Goal: Information Seeking & Learning: Learn about a topic

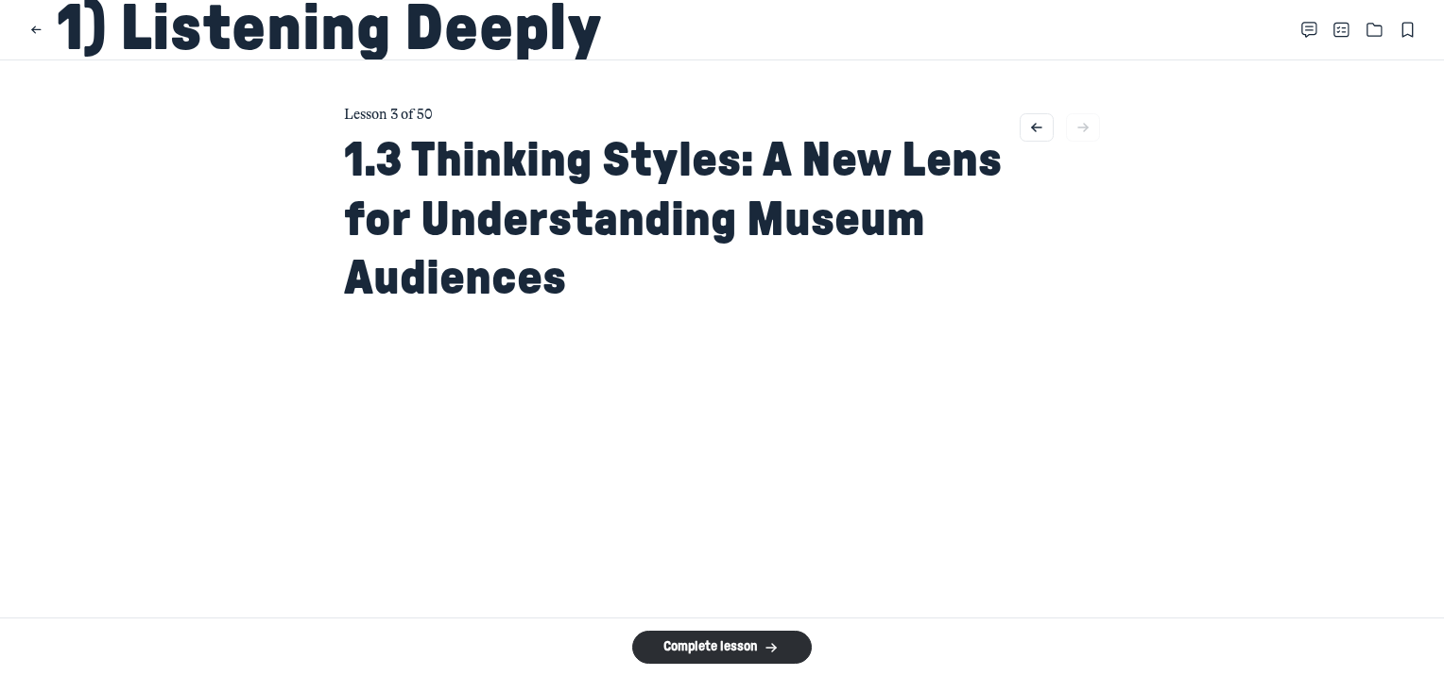
scroll to position [9396, 0]
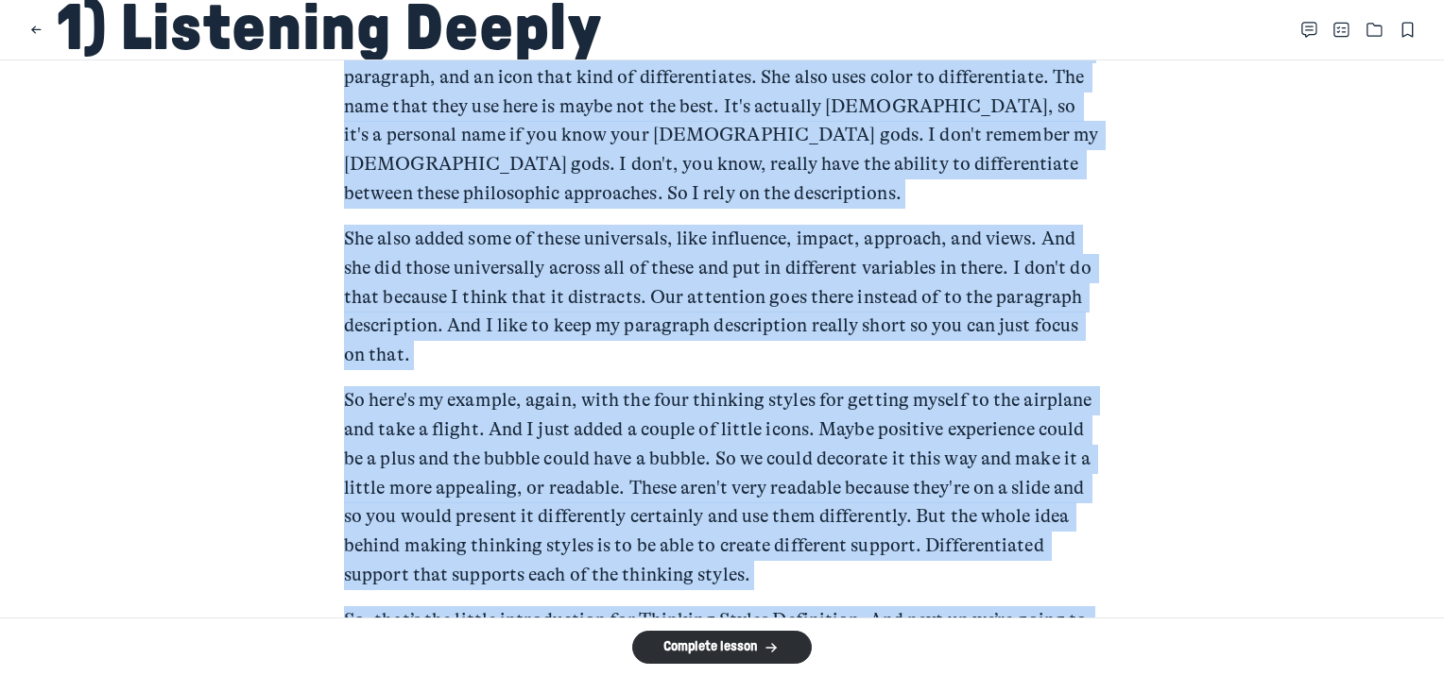
click at [1185, 442] on main "Lesson 3 of 50 1.3 Thinking Styles: A New Lens for Understanding Museum Audienc…" at bounding box center [722, 338] width 1444 height 557
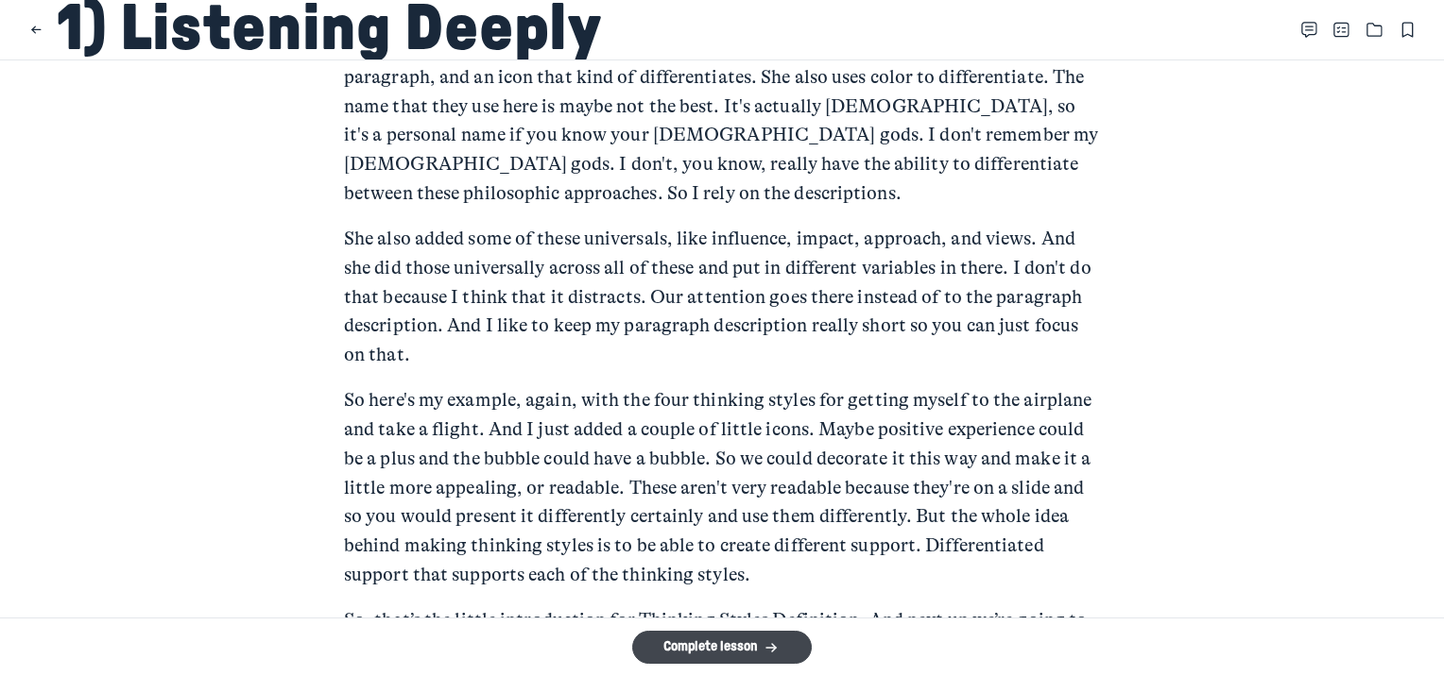
drag, startPoint x: 753, startPoint y: 650, endPoint x: 1012, endPoint y: 633, distance: 259.4
click at [754, 650] on button "Complete lesson" at bounding box center [722, 647] width 180 height 33
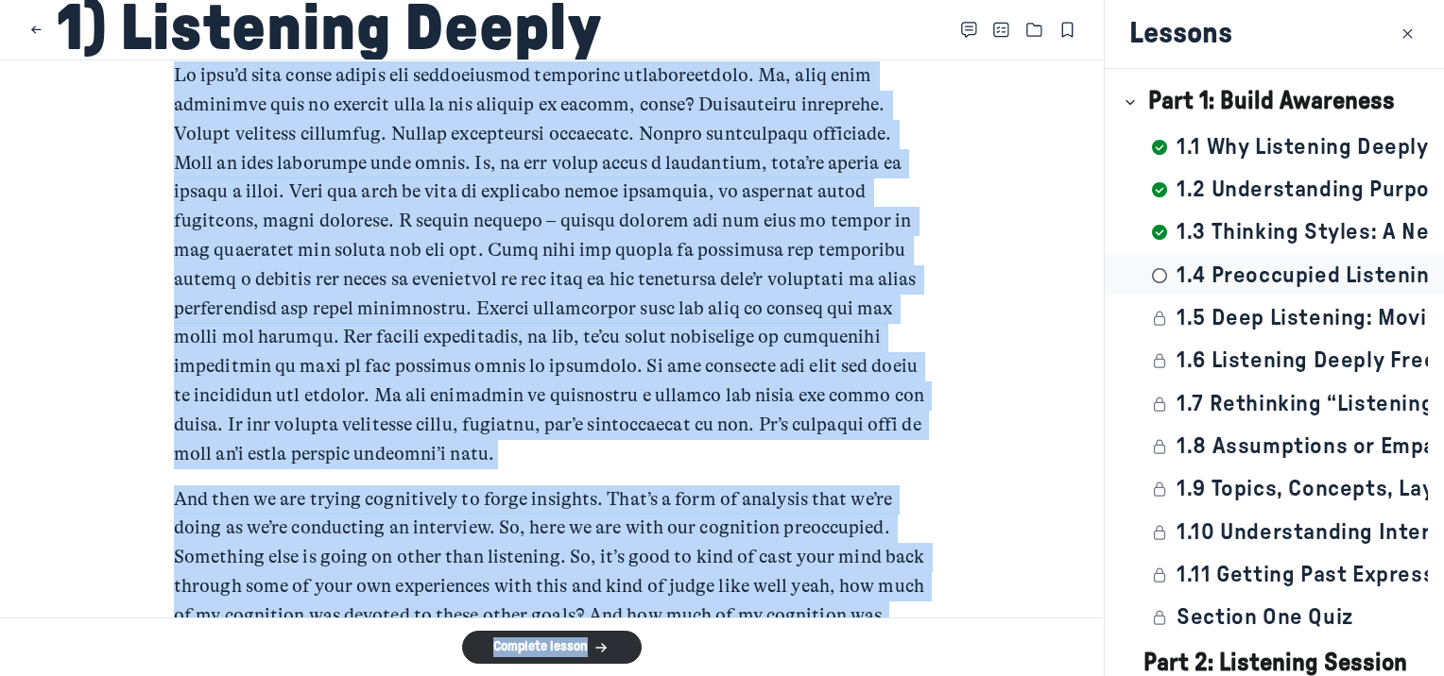
scroll to position [4971, 0]
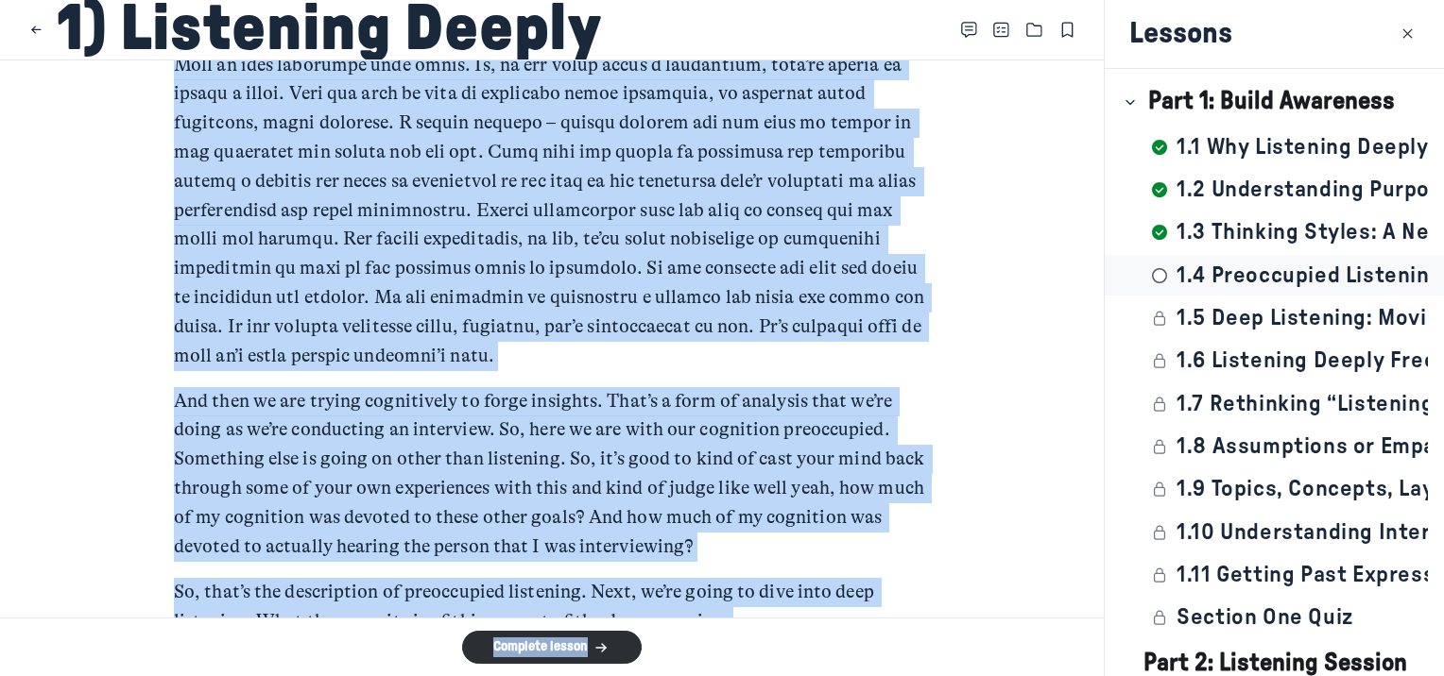
drag, startPoint x: 169, startPoint y: 193, endPoint x: 857, endPoint y: 640, distance: 820.2
click at [857, 640] on div "1) Listening Deeply Lesson 4 of 50 1.4 Preoccupied Listening: Understanding Our…" at bounding box center [722, 338] width 1444 height 676
copy div "Lo, ipsumdolo. Sita cons. Adi E’s doei te incididun utl etdo ma aliquaenima min…"
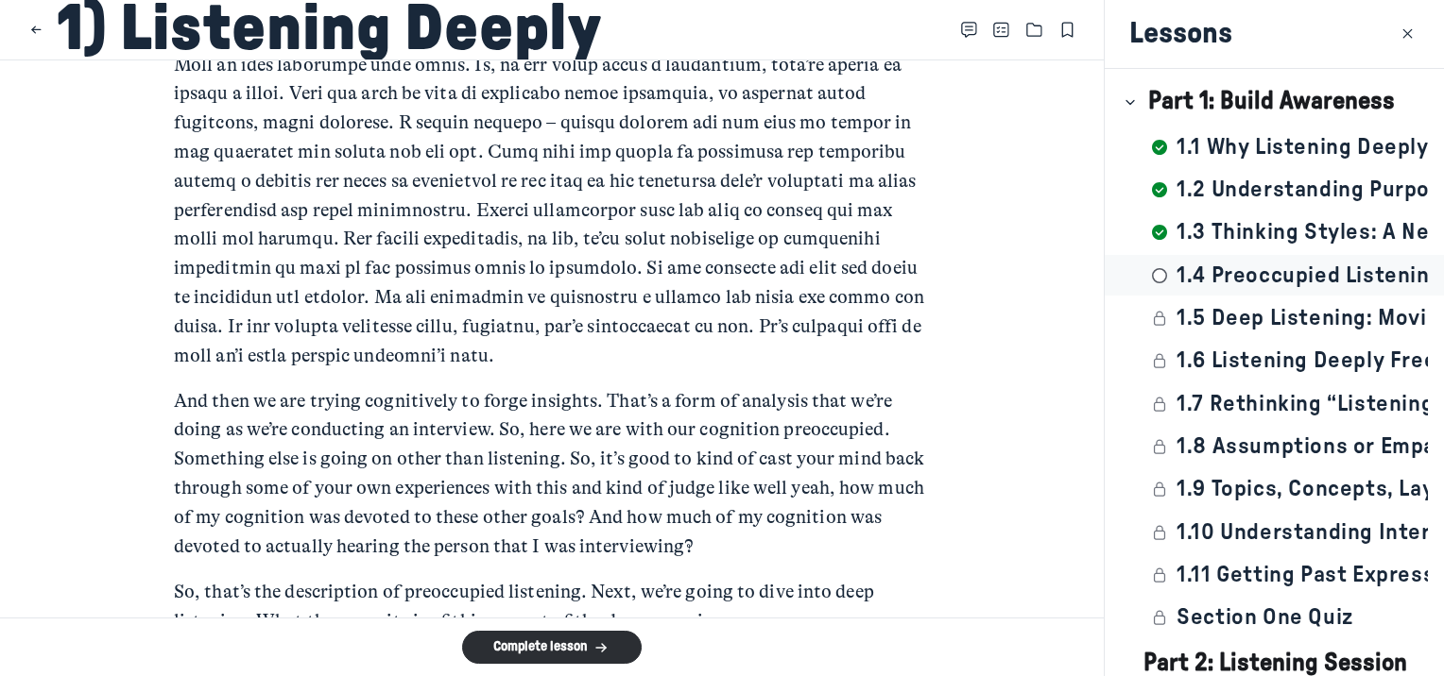
click at [697, 629] on div "Complete lesson" at bounding box center [551, 648] width 1103 height 58
click at [573, 655] on button "Complete lesson" at bounding box center [552, 647] width 180 height 33
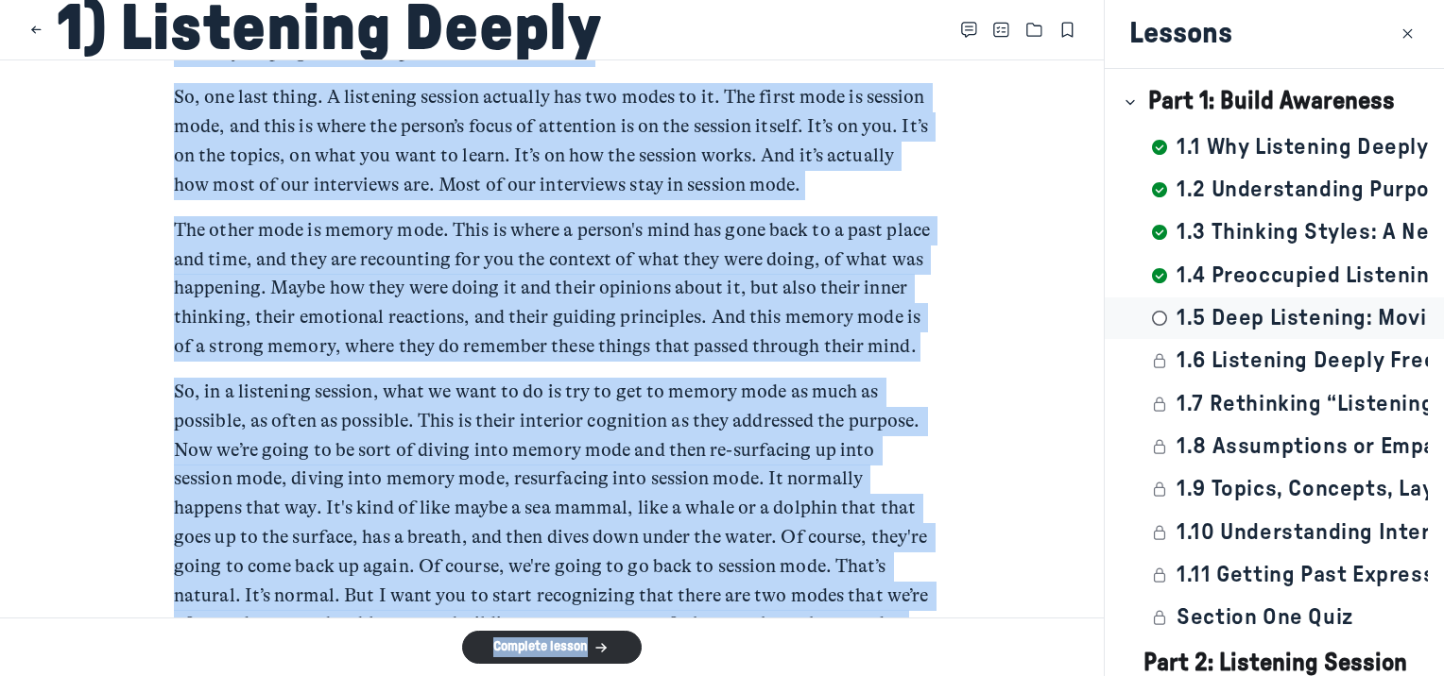
scroll to position [5823, 0]
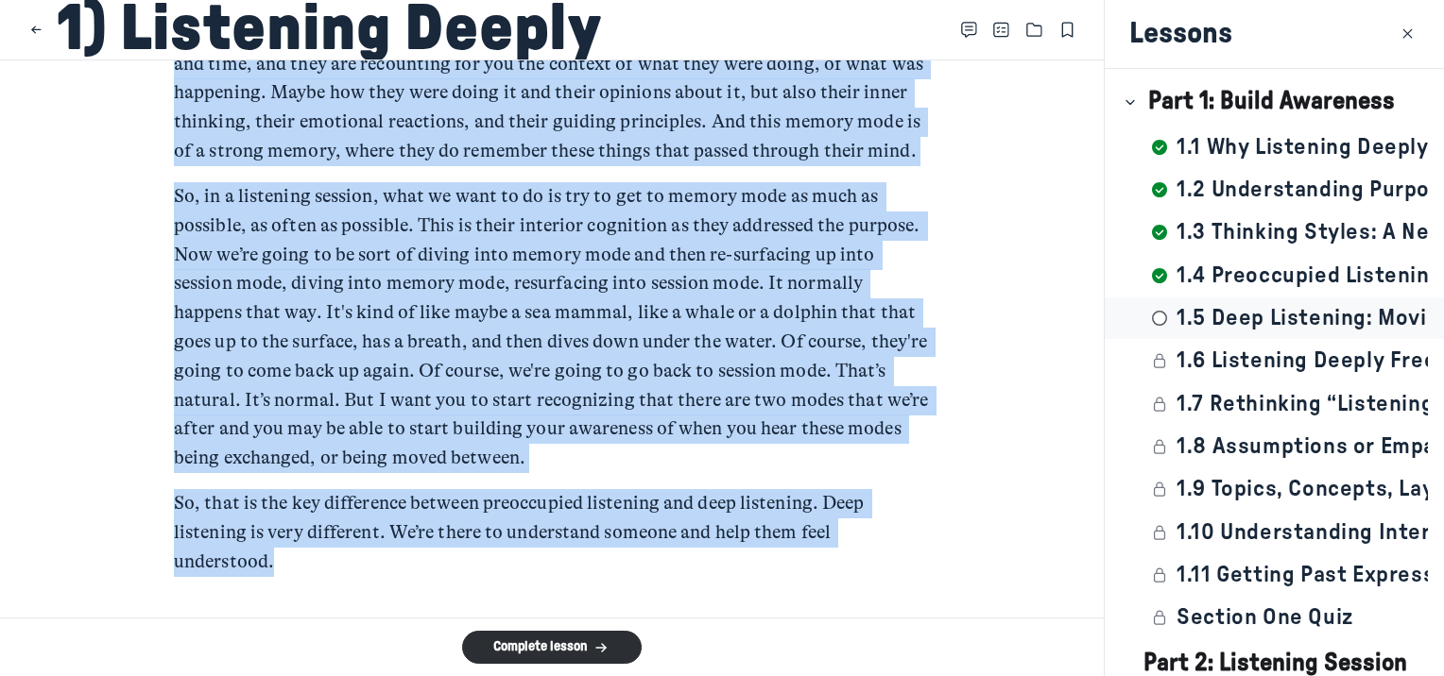
drag, startPoint x: 161, startPoint y: 166, endPoint x: 862, endPoint y: 565, distance: 806.5
click at [862, 565] on main "Lesson 5 of 50 1.5 Deep Listening: Moving Beyond Preoccupied Engagement Key Tak…" at bounding box center [551, 338] width 1103 height 557
drag, startPoint x: 862, startPoint y: 565, endPoint x: 690, endPoint y: 380, distance: 252.7
copy div "Lor Ipsumdolo Sita consectet adipisc elitse do eiusmodtempor incidi’ utlabore e…"
